Goal: Task Accomplishment & Management: Use online tool/utility

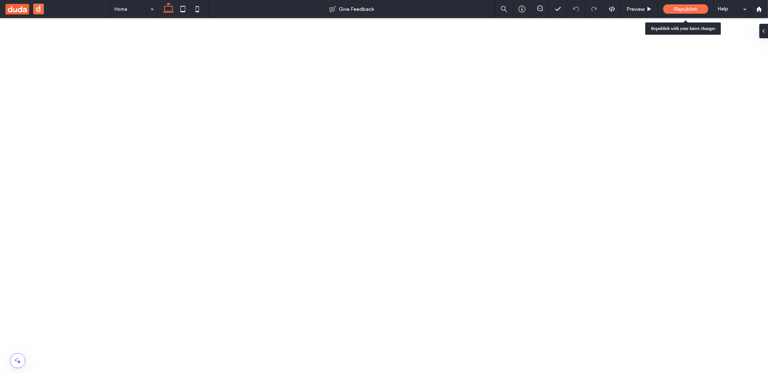
click at [687, 13] on div "Republish" at bounding box center [686, 8] width 45 height 9
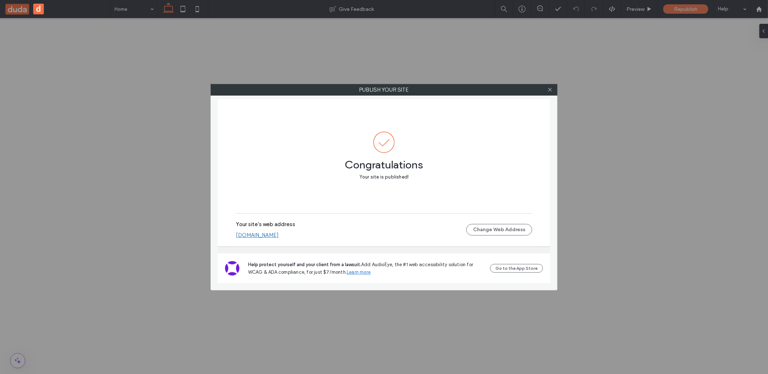
click at [279, 237] on link "321vbvbbvbvbv.multiscreen.d1test.biz" at bounding box center [257, 235] width 43 height 6
click at [125, 265] on div "Publish your site Congratulations Your site is published! Your site's web addre…" at bounding box center [384, 187] width 768 height 374
drag, startPoint x: 130, startPoint y: 247, endPoint x: 474, endPoint y: 162, distance: 354.9
click at [135, 246] on div "Publish your site Congratulations Your site is published! Your site's web addre…" at bounding box center [384, 187] width 768 height 374
click at [548, 87] on icon at bounding box center [550, 89] width 5 height 5
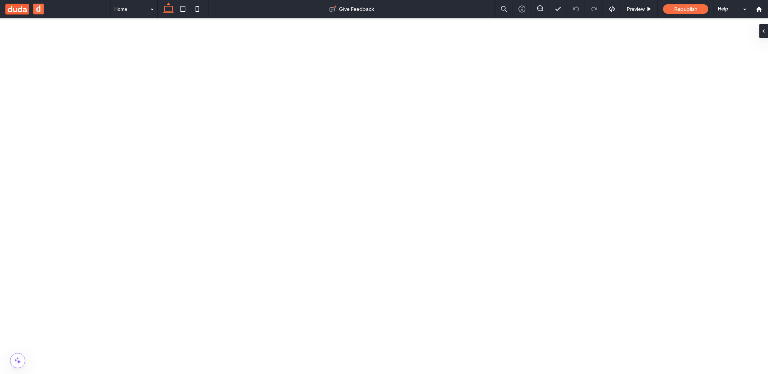
click at [38, 10] on button "d" at bounding box center [38, 9] width 11 height 11
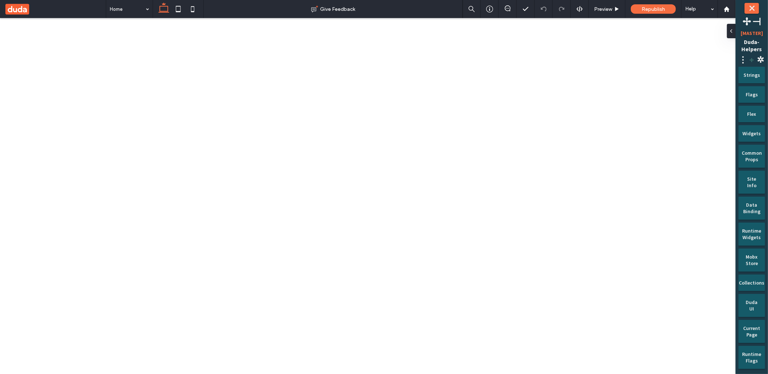
click at [751, 58] on span "+" at bounding box center [752, 59] width 9 height 11
click at [736, 72] on button "Create New Site" at bounding box center [717, 72] width 42 height 11
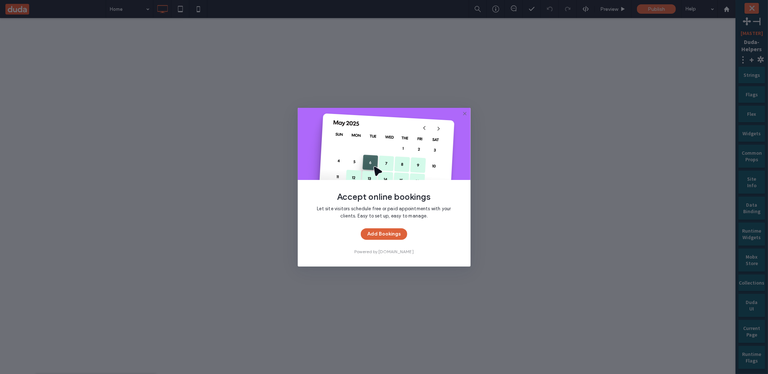
click at [394, 238] on button "Add Bookings" at bounding box center [384, 234] width 46 height 12
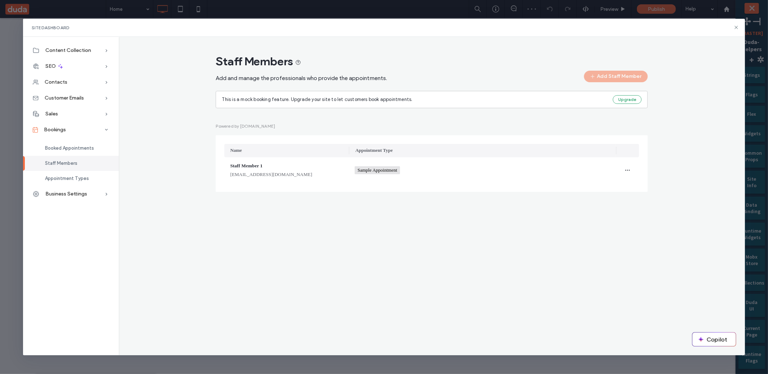
drag, startPoint x: 739, startPoint y: 29, endPoint x: 121, endPoint y: 107, distance: 622.4
click at [739, 29] on icon at bounding box center [737, 27] width 6 height 6
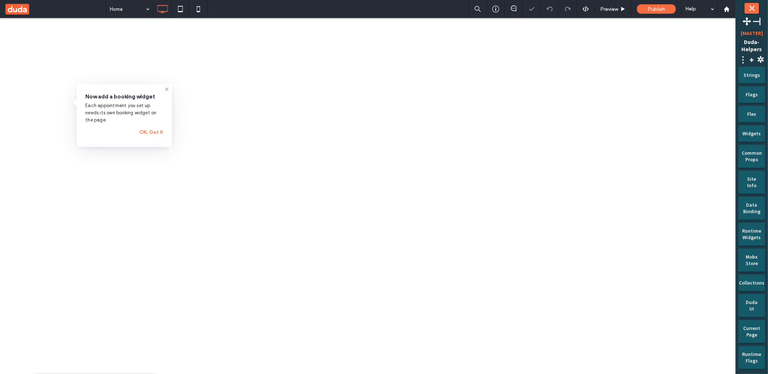
click at [0, 0] on div at bounding box center [0, 0] width 0 height 0
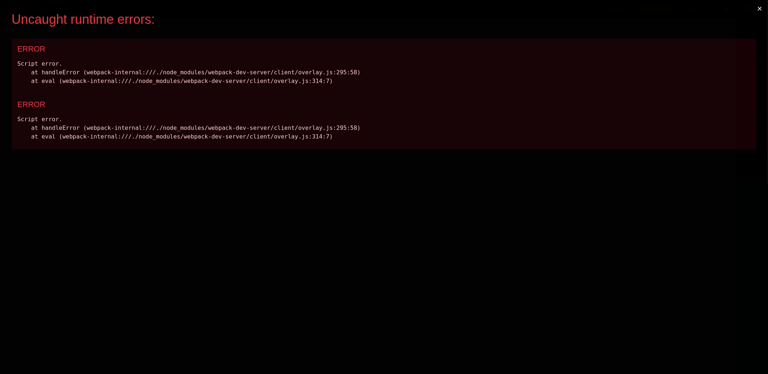
click at [760, 6] on button "×" at bounding box center [760, 8] width 17 height 17
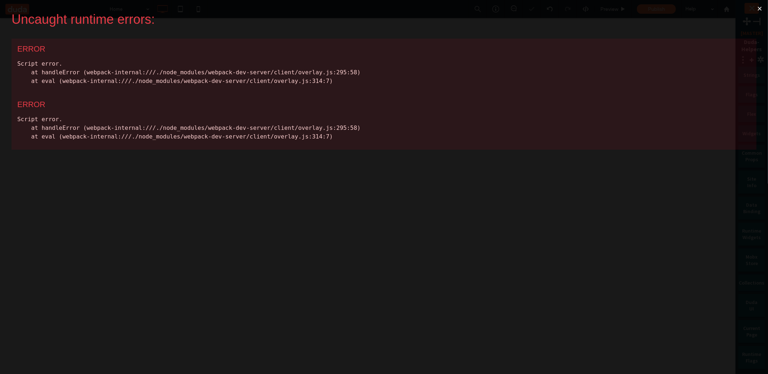
click at [760, 6] on button "×" at bounding box center [760, 8] width 17 height 17
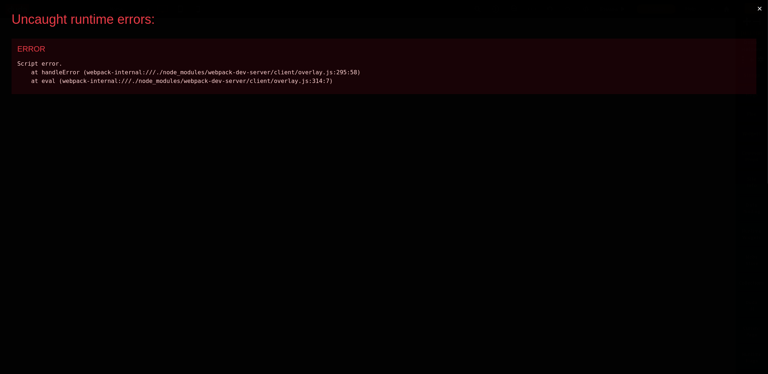
click at [759, 9] on button "×" at bounding box center [760, 8] width 17 height 17
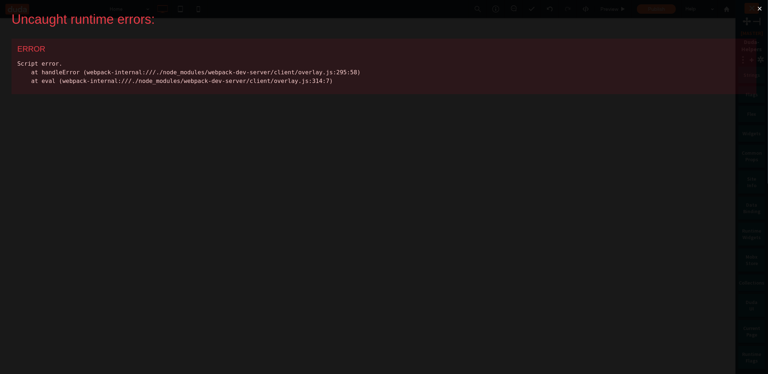
click at [764, 7] on button "×" at bounding box center [760, 8] width 17 height 17
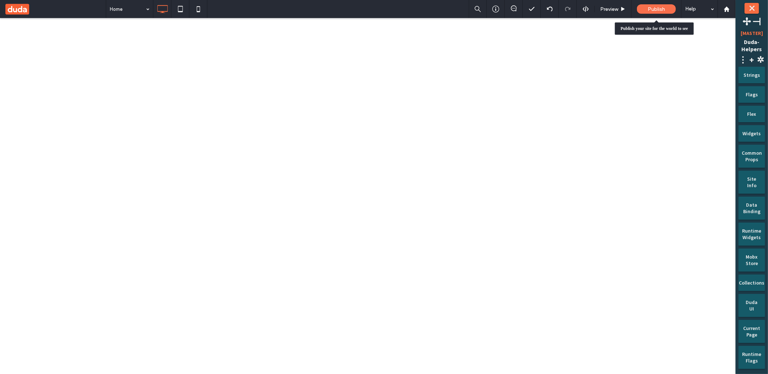
click at [665, 11] on span "Publish" at bounding box center [656, 9] width 17 height 6
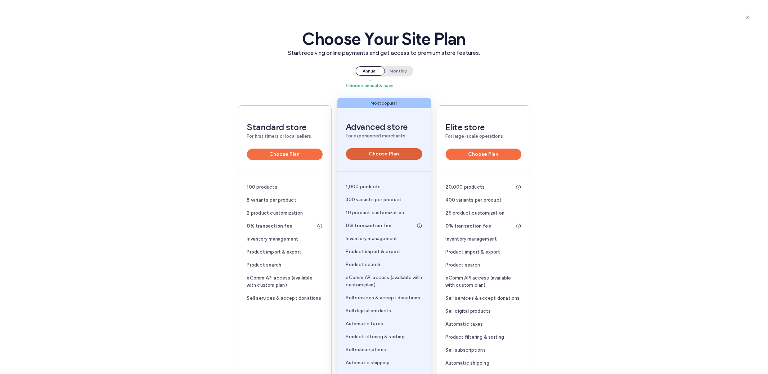
click at [414, 153] on button "Choose Plan" at bounding box center [384, 154] width 76 height 12
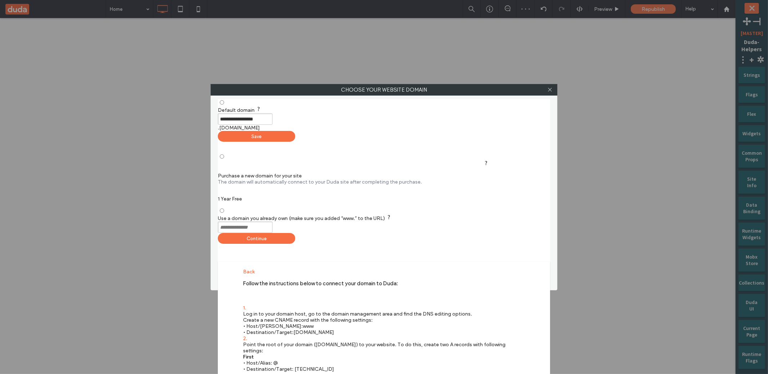
click at [478, 137] on div "**********" at bounding box center [384, 124] width 332 height 36
click at [295, 135] on div "Save" at bounding box center [256, 136] width 77 height 11
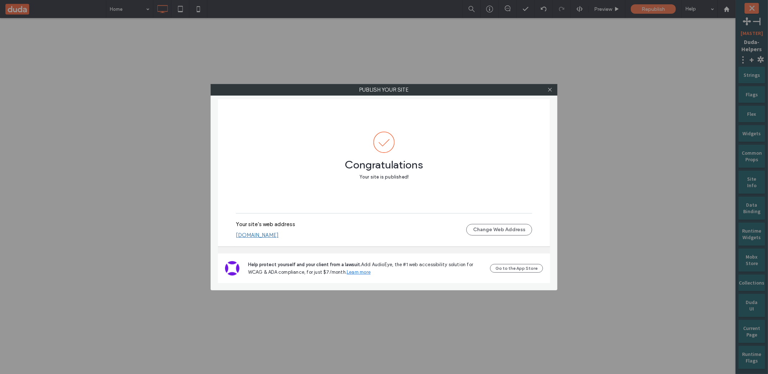
click at [279, 237] on link "uriportnoyc849a6e3.multiscreen.d1test.biz" at bounding box center [257, 235] width 43 height 6
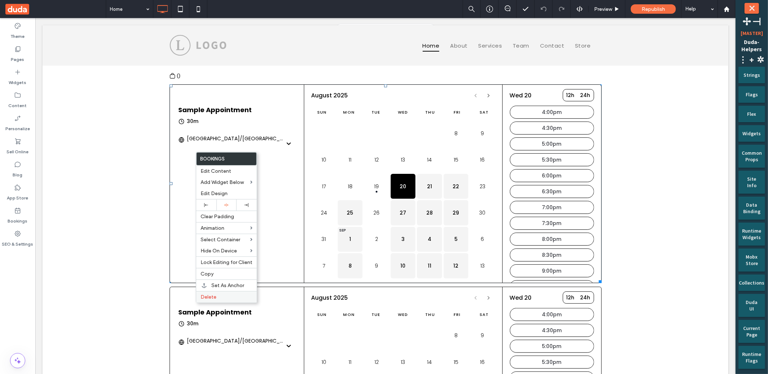
click at [220, 299] on label "Delete" at bounding box center [227, 297] width 52 height 6
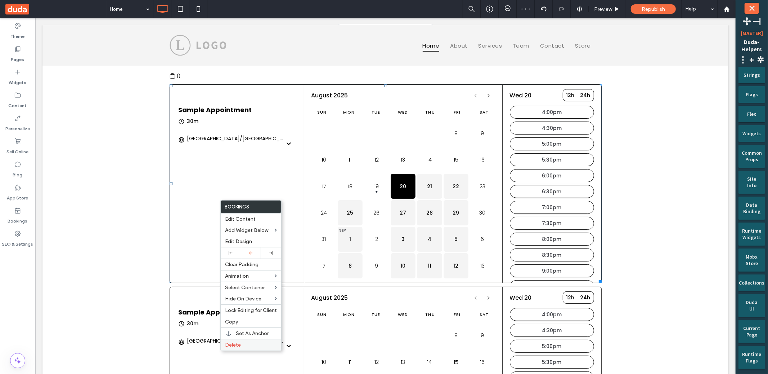
click at [248, 341] on label "Delete" at bounding box center [251, 344] width 52 height 6
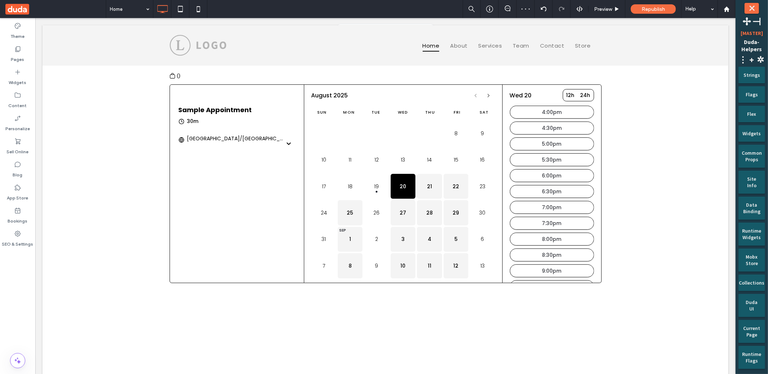
click at [26, 281] on div "Theme Pages Widgets Content Personalize Sell Online Blog App Store Bookings SEO…" at bounding box center [17, 196] width 35 height 356
click at [30, 213] on div "Bookings" at bounding box center [17, 215] width 35 height 23
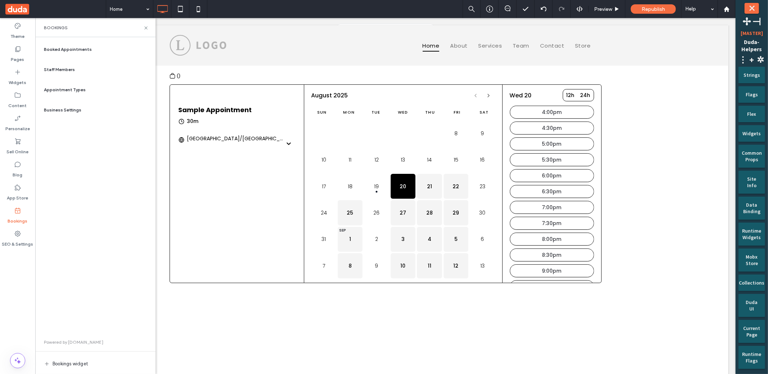
click at [87, 49] on span "Booked Appointments" at bounding box center [68, 49] width 48 height 6
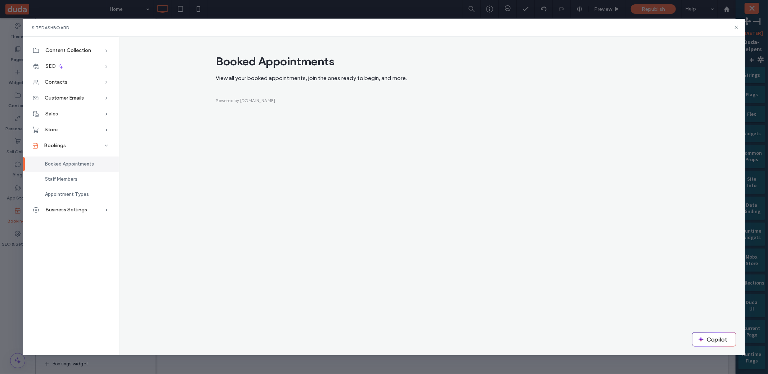
click at [260, 153] on div "Booked Appointments View all your booked appointments, join the ones ready to b…" at bounding box center [432, 196] width 626 height 318
click at [91, 177] on div "Staff Members" at bounding box center [71, 178] width 96 height 15
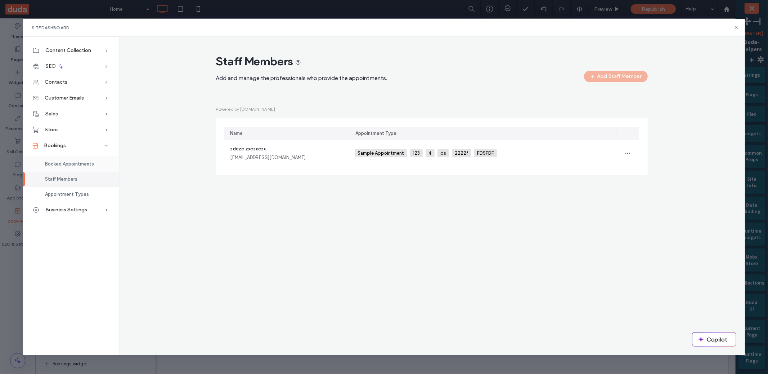
click at [79, 160] on div "Booked Appointments" at bounding box center [71, 163] width 96 height 15
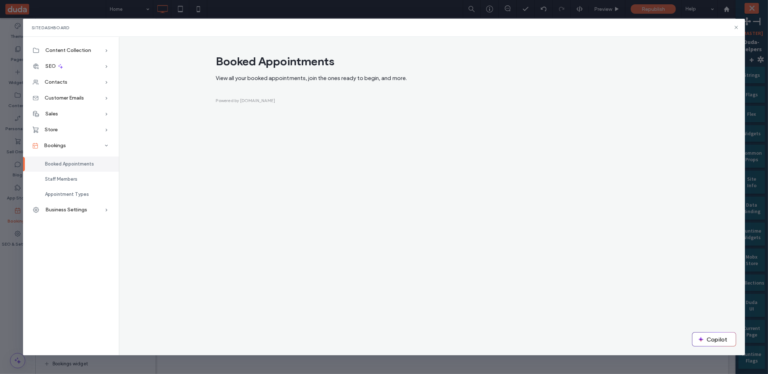
click at [192, 205] on div "Booked Appointments View all your booked appointments, join the ones ready to b…" at bounding box center [432, 196] width 626 height 318
click at [69, 180] on span "Staff Members" at bounding box center [61, 178] width 32 height 5
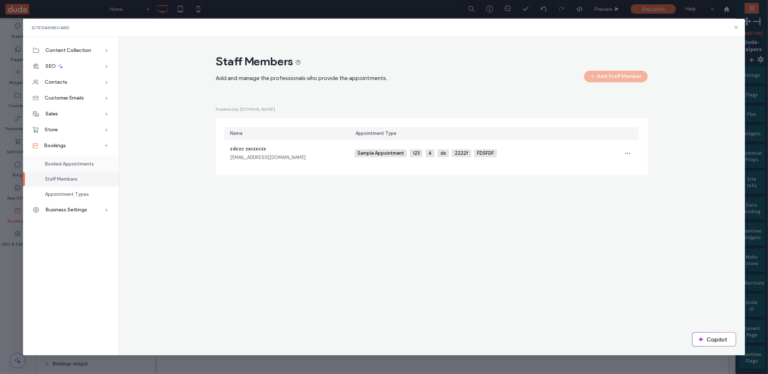
click at [75, 166] on span "Booked Appointments" at bounding box center [69, 163] width 49 height 5
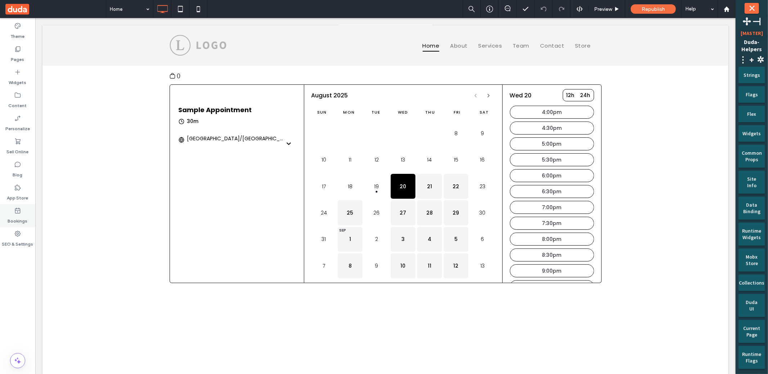
click at [12, 211] on div "Bookings" at bounding box center [17, 215] width 35 height 23
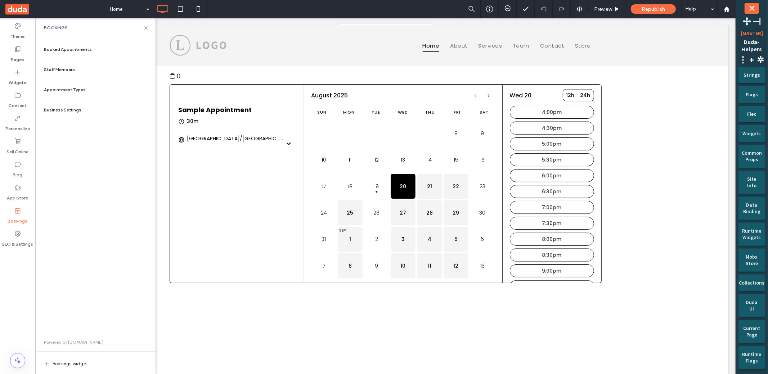
click at [82, 49] on span "Booked Appointments" at bounding box center [68, 49] width 48 height 6
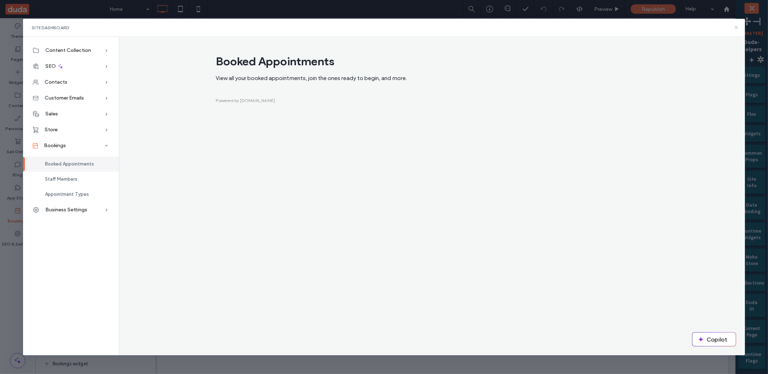
click at [735, 28] on use at bounding box center [736, 27] width 3 height 3
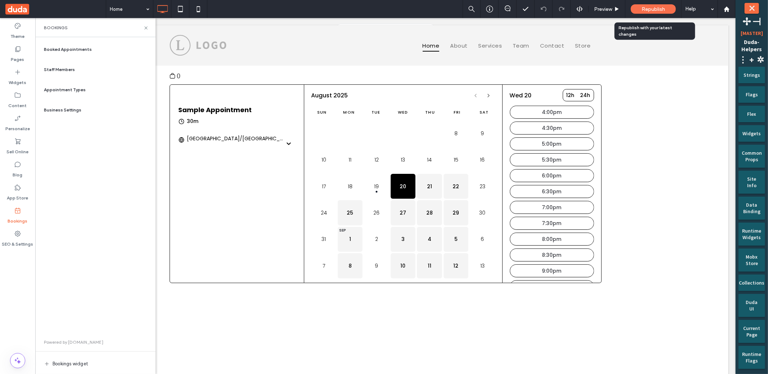
click at [654, 12] on div "Republish" at bounding box center [653, 8] width 45 height 9
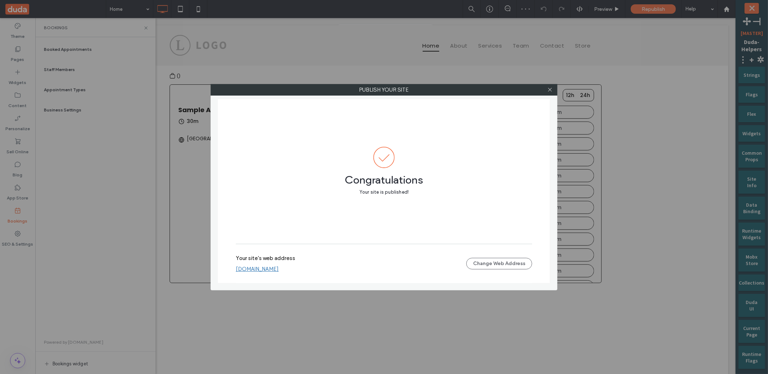
click at [301, 266] on div "Congratulations Your site is published! Your site's web address [DOMAIN_NAME] C…" at bounding box center [384, 191] width 332 height 184
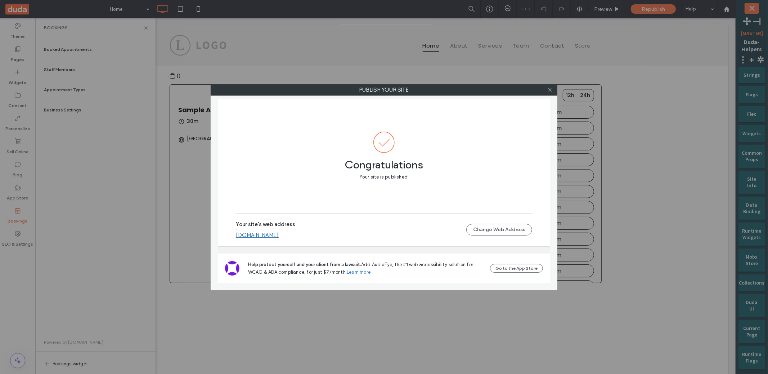
click at [279, 237] on link "[DOMAIN_NAME]" at bounding box center [257, 235] width 43 height 6
